Goal: Information Seeking & Learning: Learn about a topic

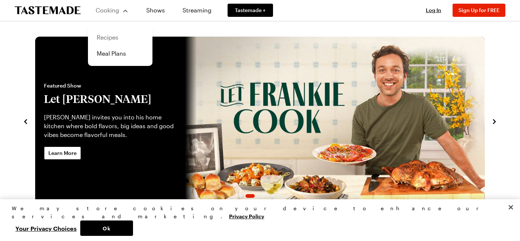
click at [111, 37] on link "Recipes" at bounding box center [120, 37] width 56 height 16
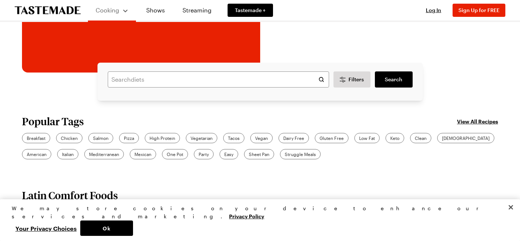
scroll to position [155, 0]
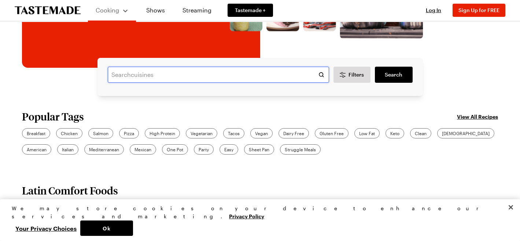
click at [138, 74] on input "text" at bounding box center [219, 75] width 222 height 16
type input "cheesy garlic bread"
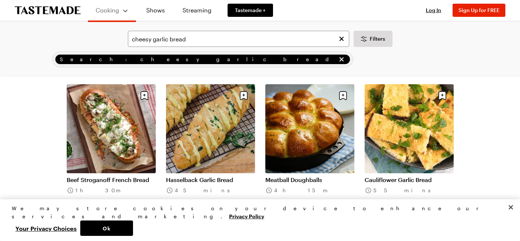
scroll to position [645, 0]
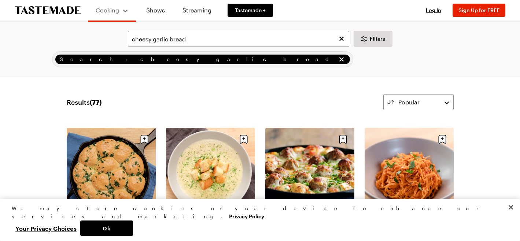
click at [107, 36] on div "cheesy garlic bread Filters" at bounding box center [260, 39] width 500 height 16
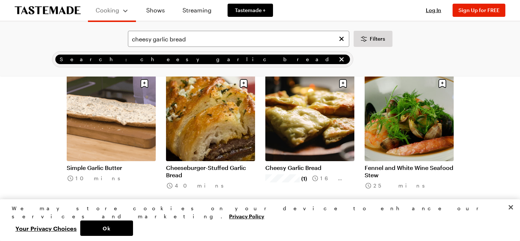
scroll to position [1105, 0]
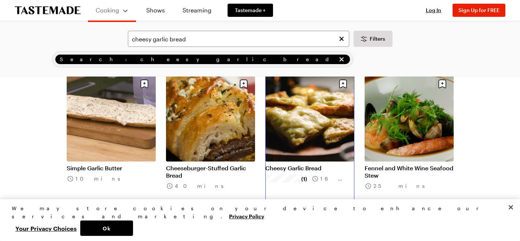
click at [292, 165] on link "Cheesy Garlic Bread" at bounding box center [310, 168] width 89 height 7
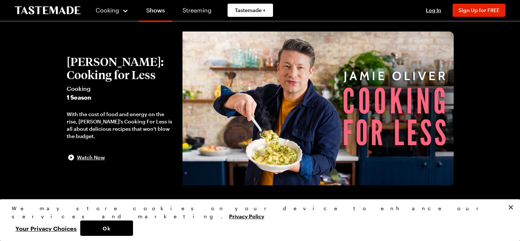
scroll to position [18, 0]
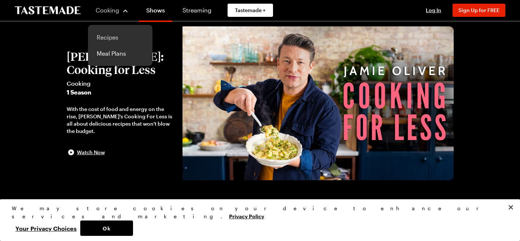
click at [109, 37] on link "Recipes" at bounding box center [120, 37] width 56 height 16
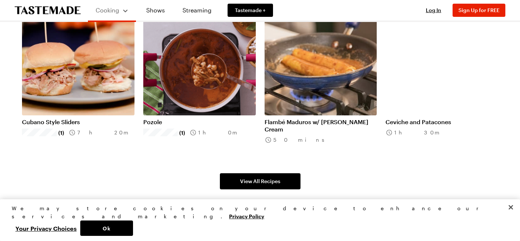
scroll to position [540, 0]
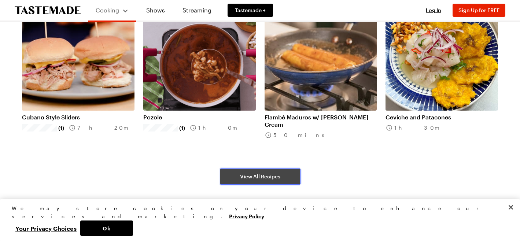
click at [268, 176] on span "View All Recipes" at bounding box center [260, 176] width 40 height 7
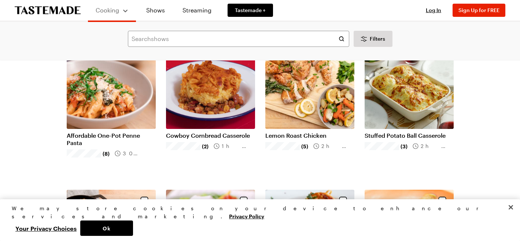
scroll to position [222, 0]
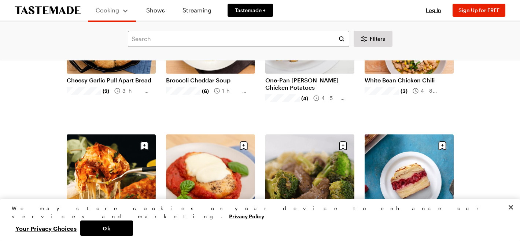
scroll to position [1028, 2]
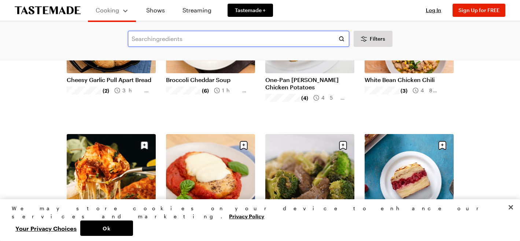
click at [155, 36] on input "text" at bounding box center [239, 39] width 222 height 16
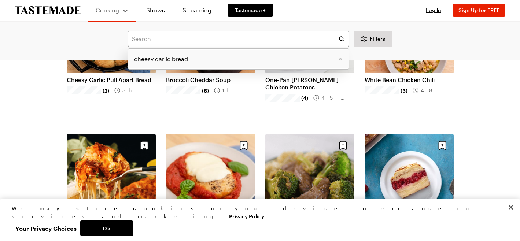
click at [195, 57] on li "cheesy garlic bread" at bounding box center [238, 59] width 221 height 18
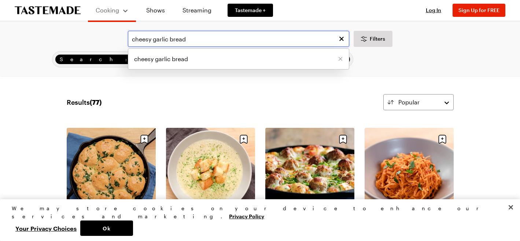
click at [305, 43] on input "cheesy garlic bread" at bounding box center [239, 39] width 222 height 16
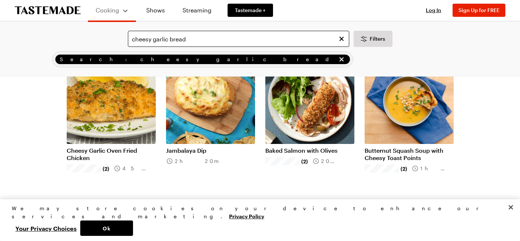
scroll to position [223, 0]
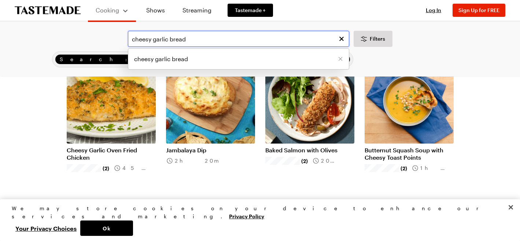
click at [188, 40] on input "cheesy garlic bread" at bounding box center [239, 39] width 222 height 16
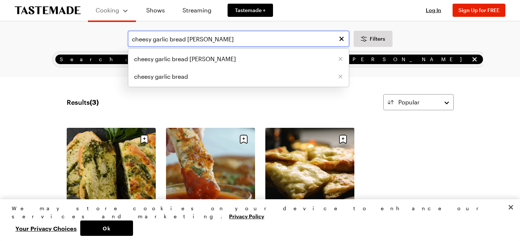
type input "cheesy garlic bread jamie oliver"
